Goal: Information Seeking & Learning: Learn about a topic

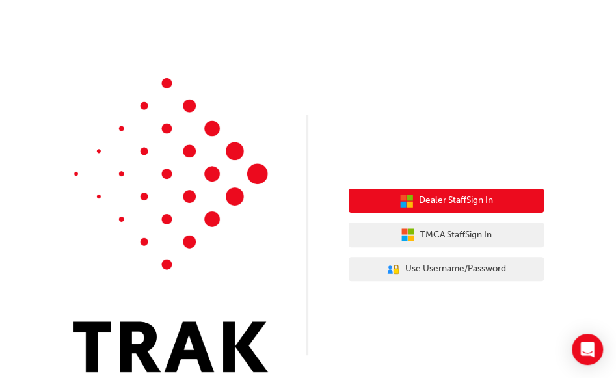
click at [466, 200] on span "Dealer Staff Sign In" at bounding box center [456, 200] width 74 height 15
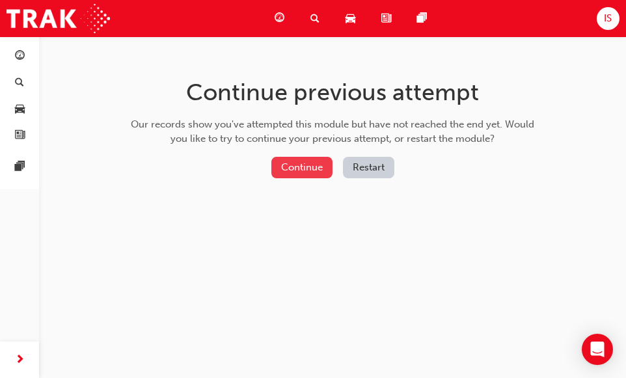
click at [295, 170] on button "Continue" at bounding box center [301, 167] width 61 height 21
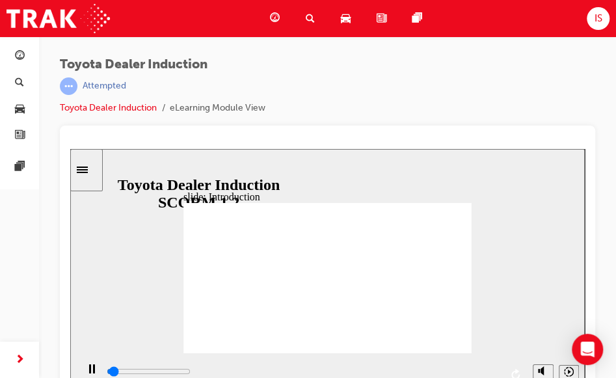
scroll to position [17, 0]
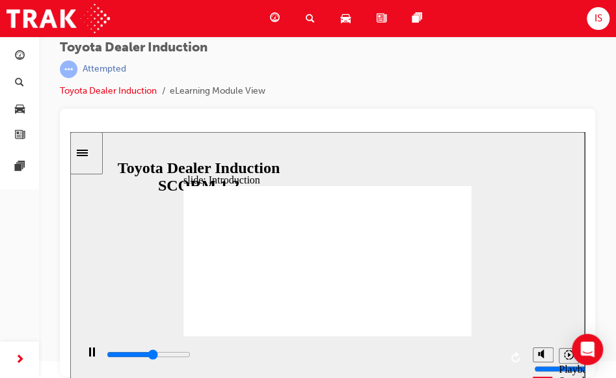
type input "32500"
